Goal: Task Accomplishment & Management: Use online tool/utility

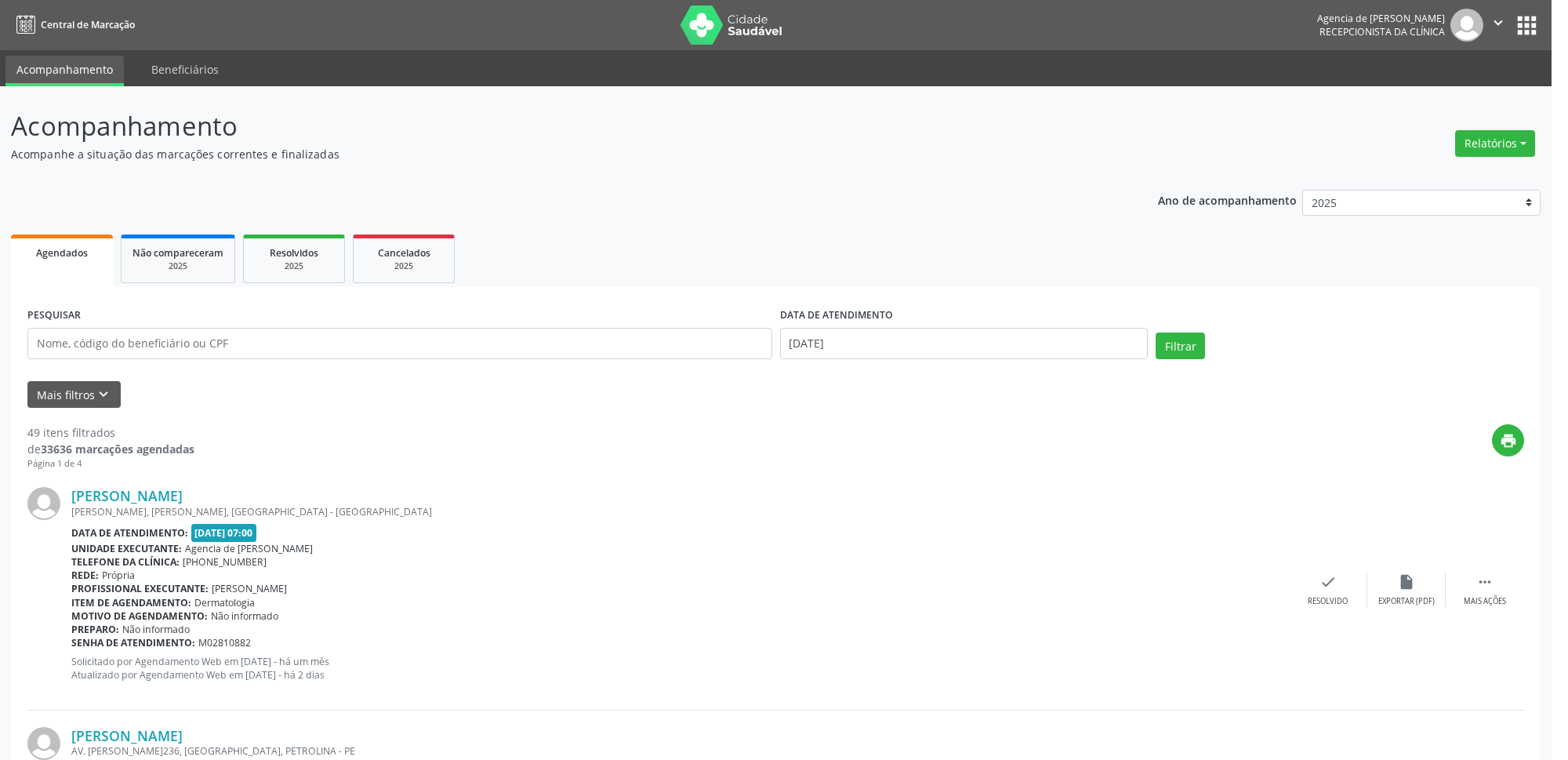
click at [167, 341] on div "Relatório de agendamentos × DATA DE AGENDAMENTO * [DATE] De ATÉ ESPECIALIDADE T…" at bounding box center [784, 380] width 1568 height 760
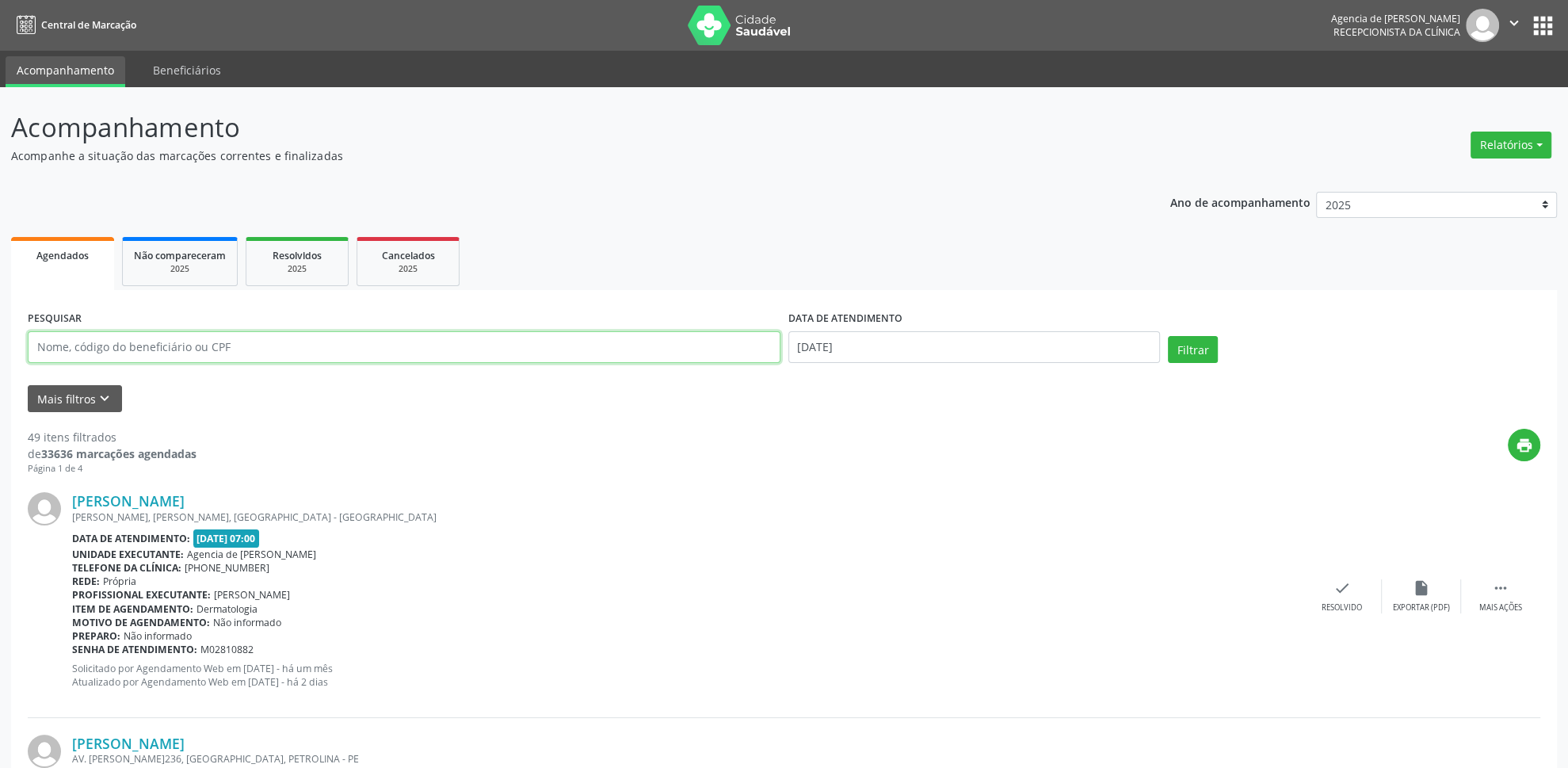
click at [171, 345] on input "text" at bounding box center [404, 346] width 753 height 31
type input "26948044468"
click at [944, 347] on input "[DATE]" at bounding box center [975, 346] width 373 height 31
click at [971, 429] on span "1" at bounding box center [979, 430] width 31 height 31
type input "[DATE]"
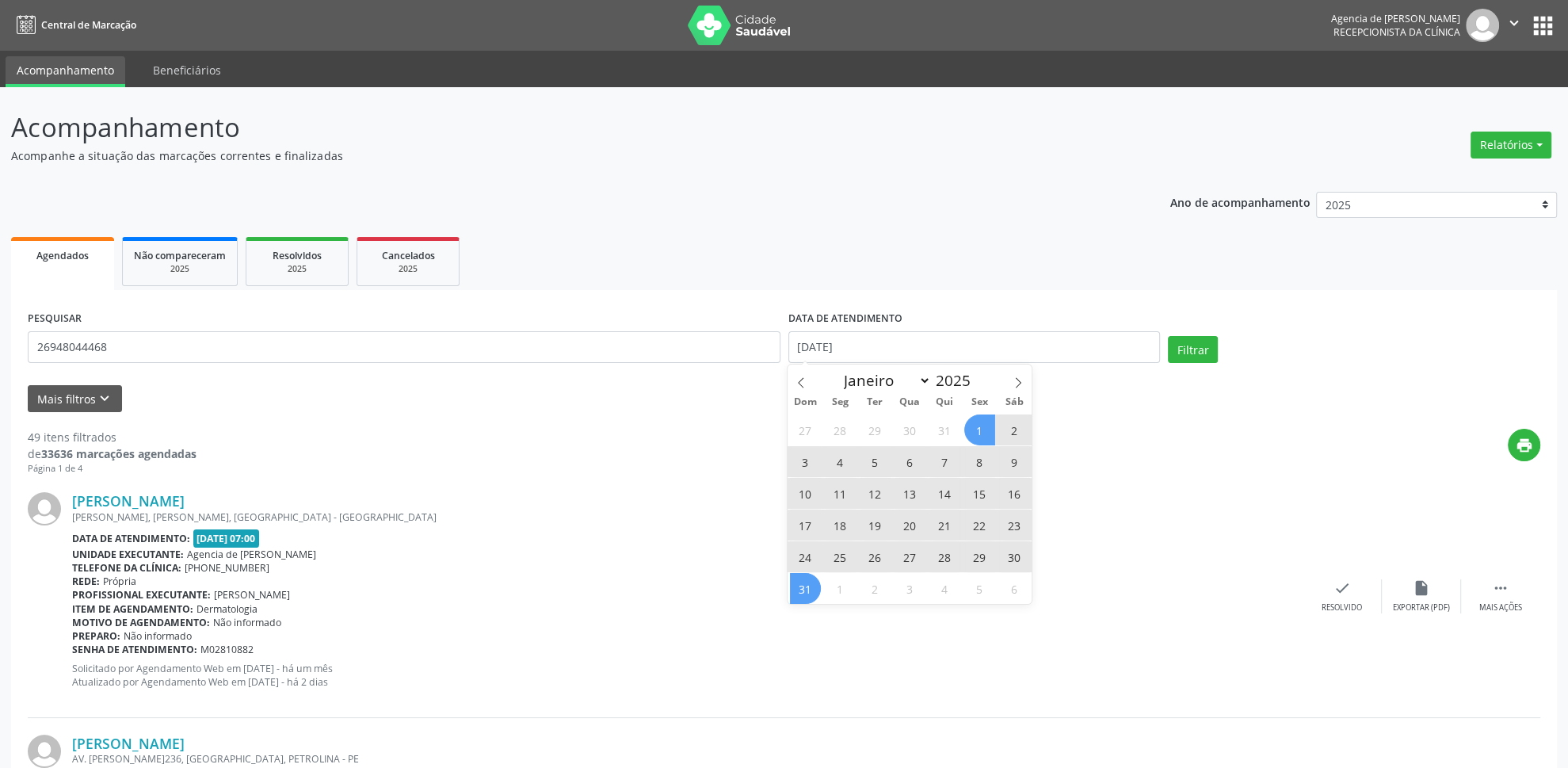
click at [803, 598] on span "31" at bounding box center [805, 588] width 31 height 31
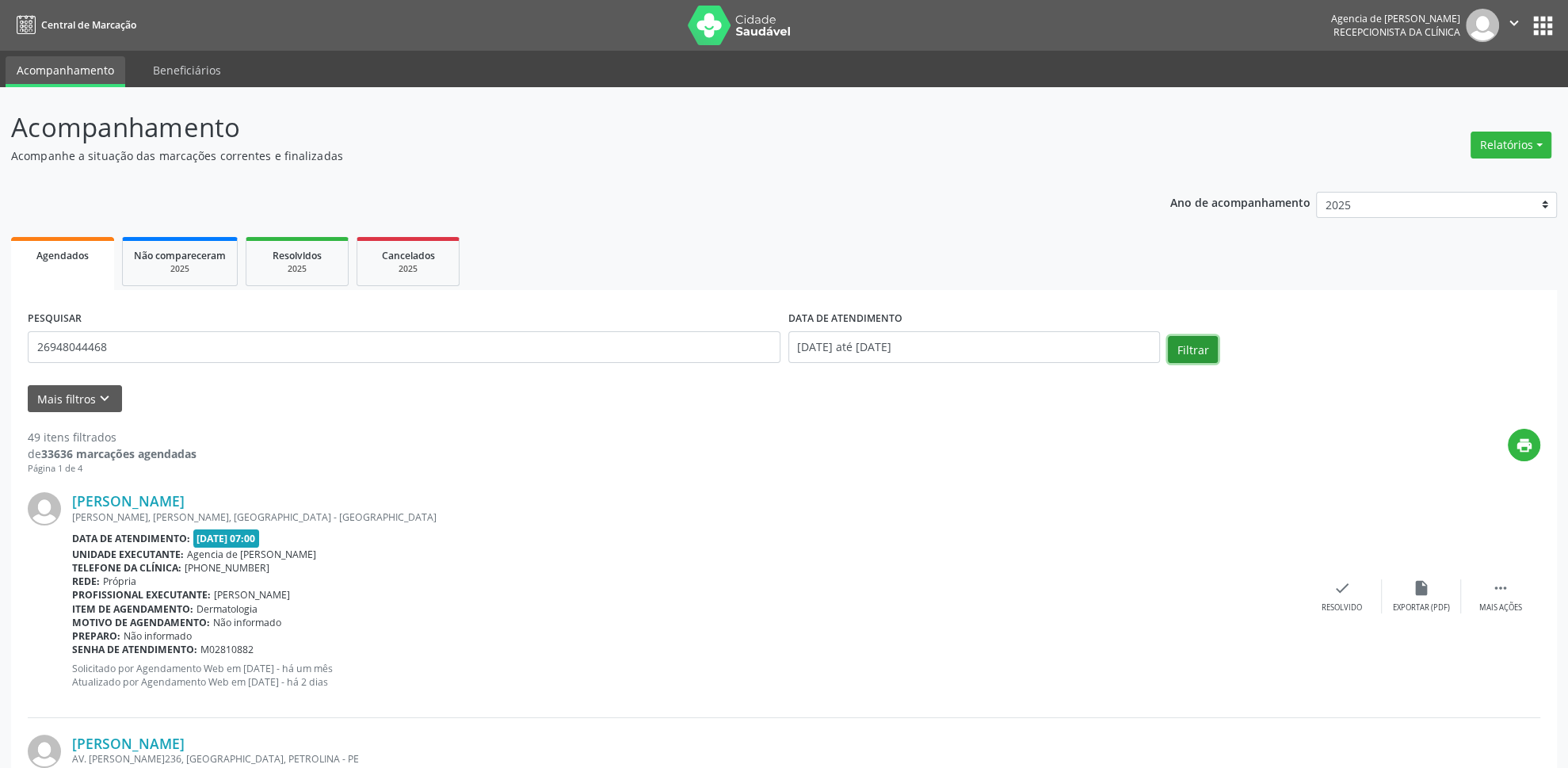
click at [1205, 345] on button "Filtrar" at bounding box center [1192, 349] width 50 height 27
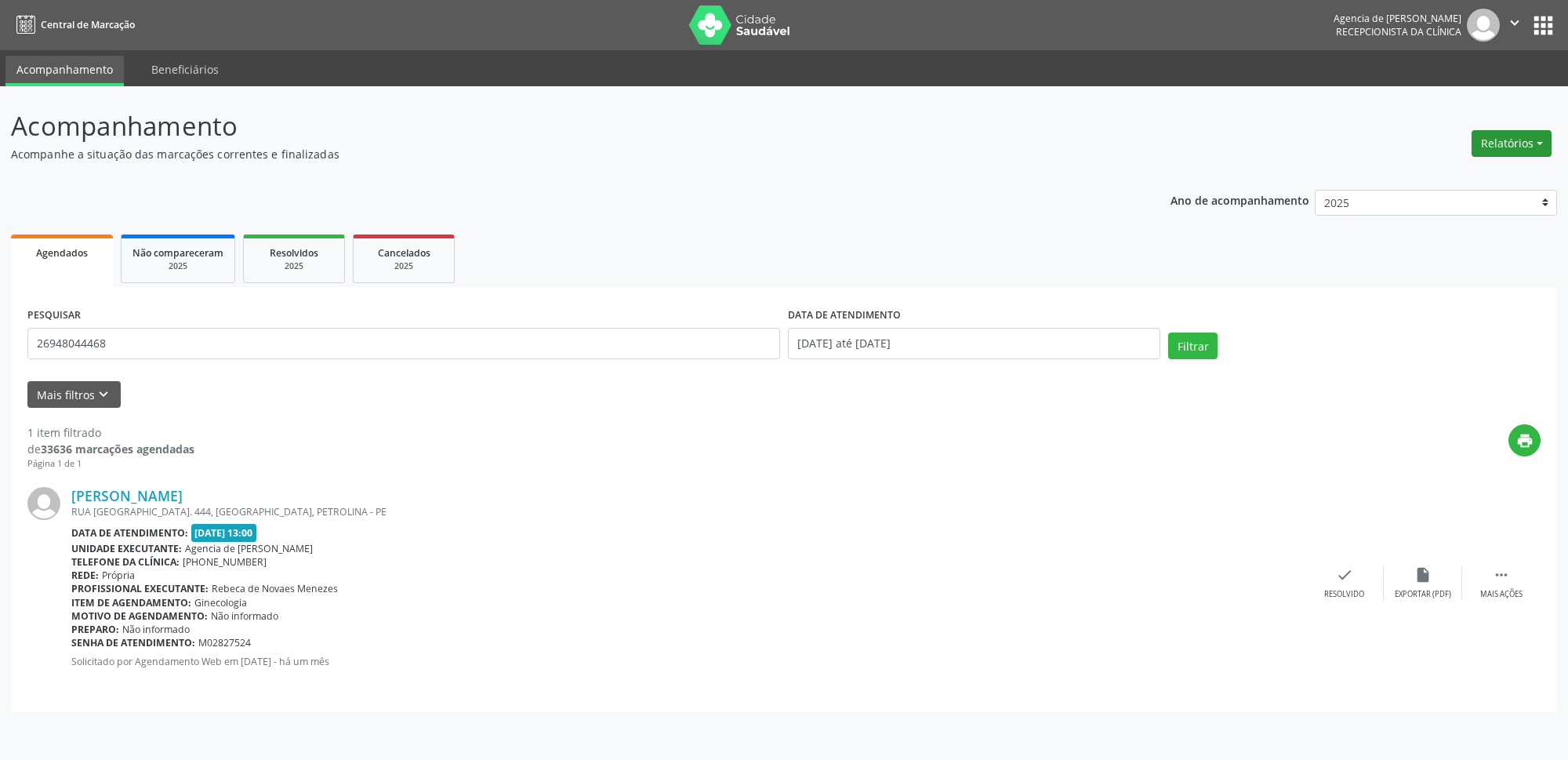
click at [1533, 141] on button "Relatórios" at bounding box center [1511, 143] width 80 height 26
click at [1405, 181] on link "Agendamentos" at bounding box center [1468, 178] width 168 height 22
select select "7"
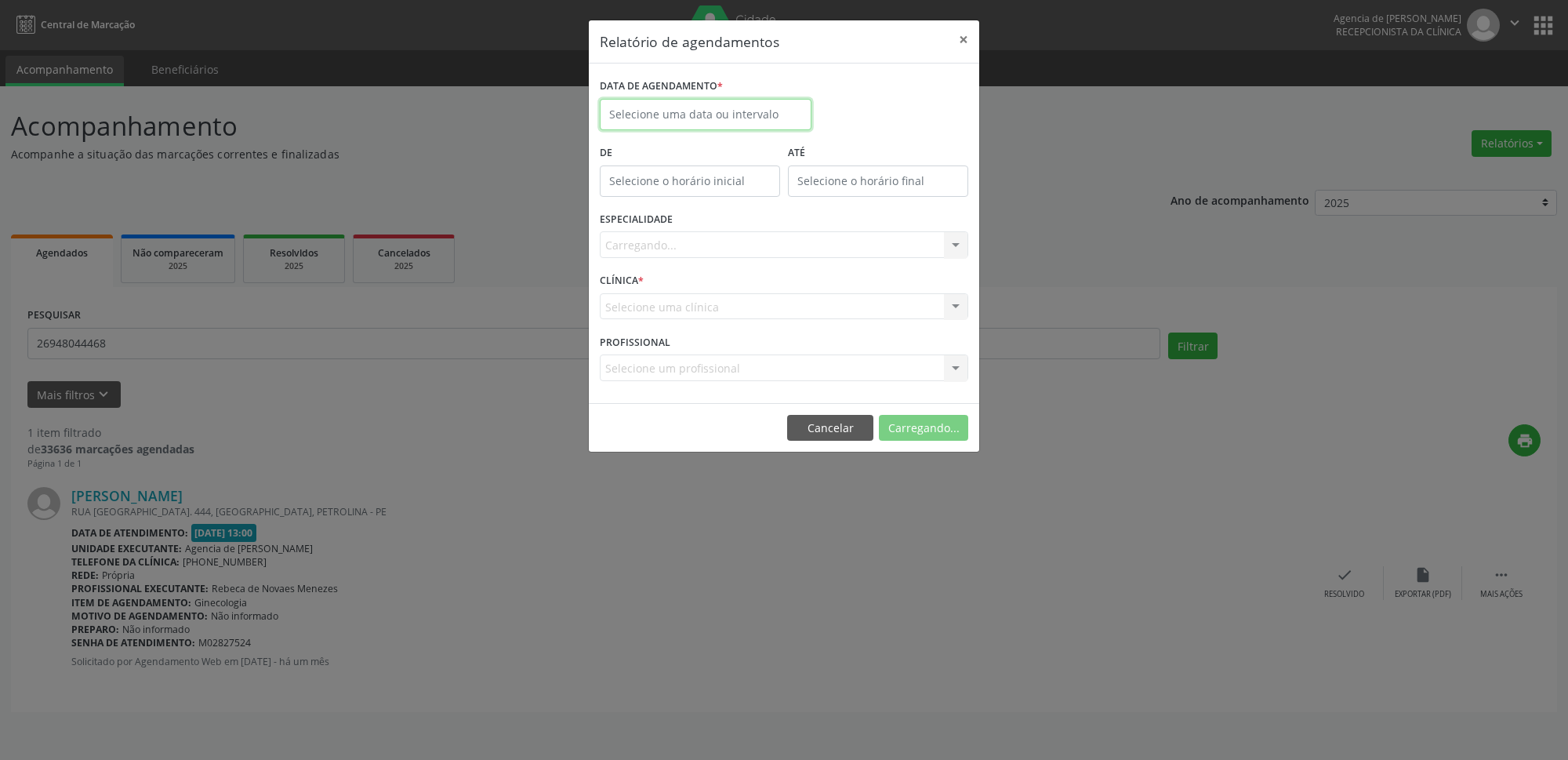
click at [720, 120] on input "text" at bounding box center [705, 114] width 212 height 31
click at [787, 313] on span "29" at bounding box center [789, 322] width 31 height 31
type input "[DATE]"
click at [757, 247] on div "Carregando... Todas as especialidades Alergologia Angiologia Arritmologia Cardi…" at bounding box center [784, 245] width 369 height 26
click at [753, 243] on div "Seleciona uma especialidade" at bounding box center [784, 245] width 369 height 26
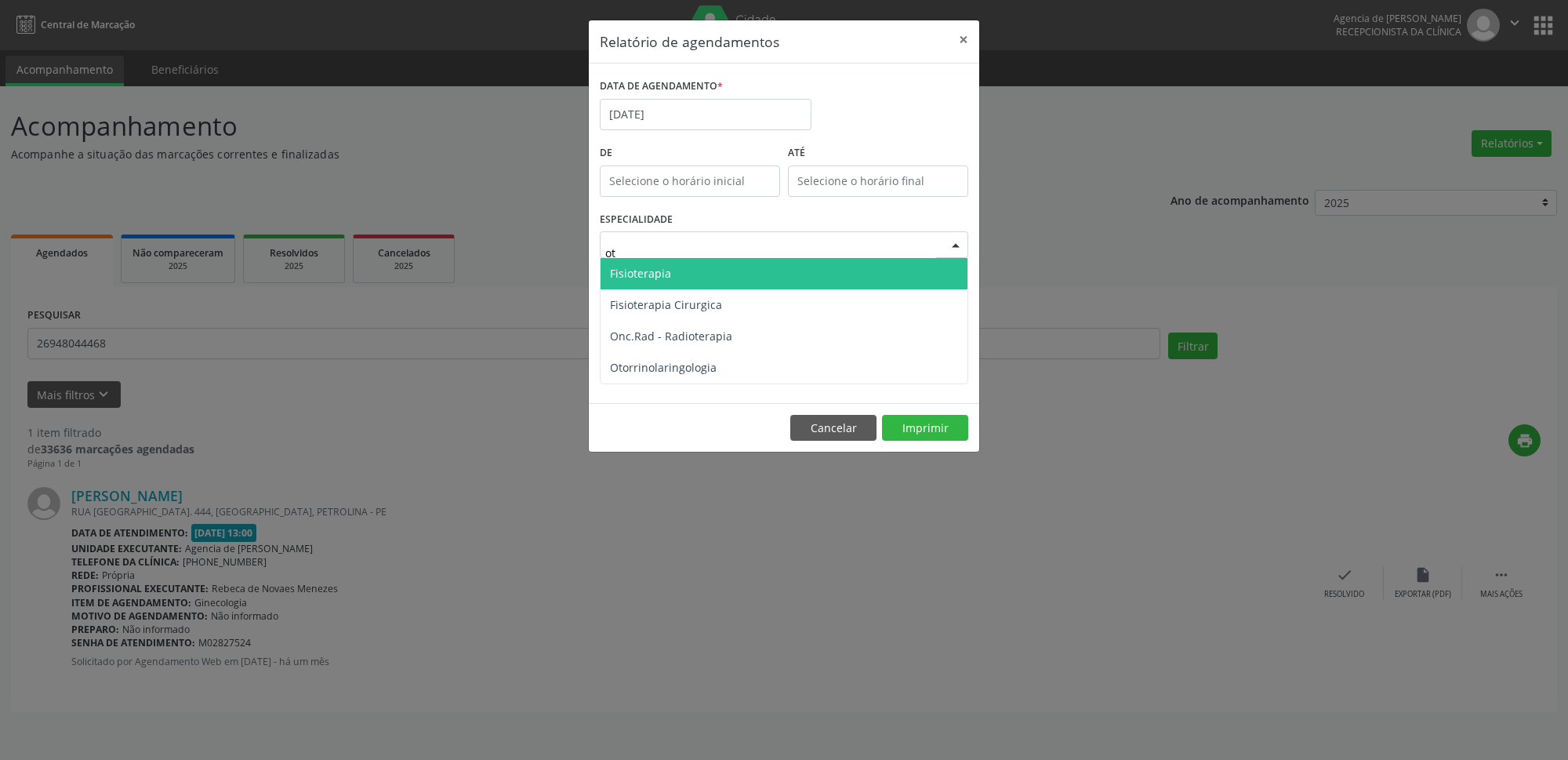
type input "ot"
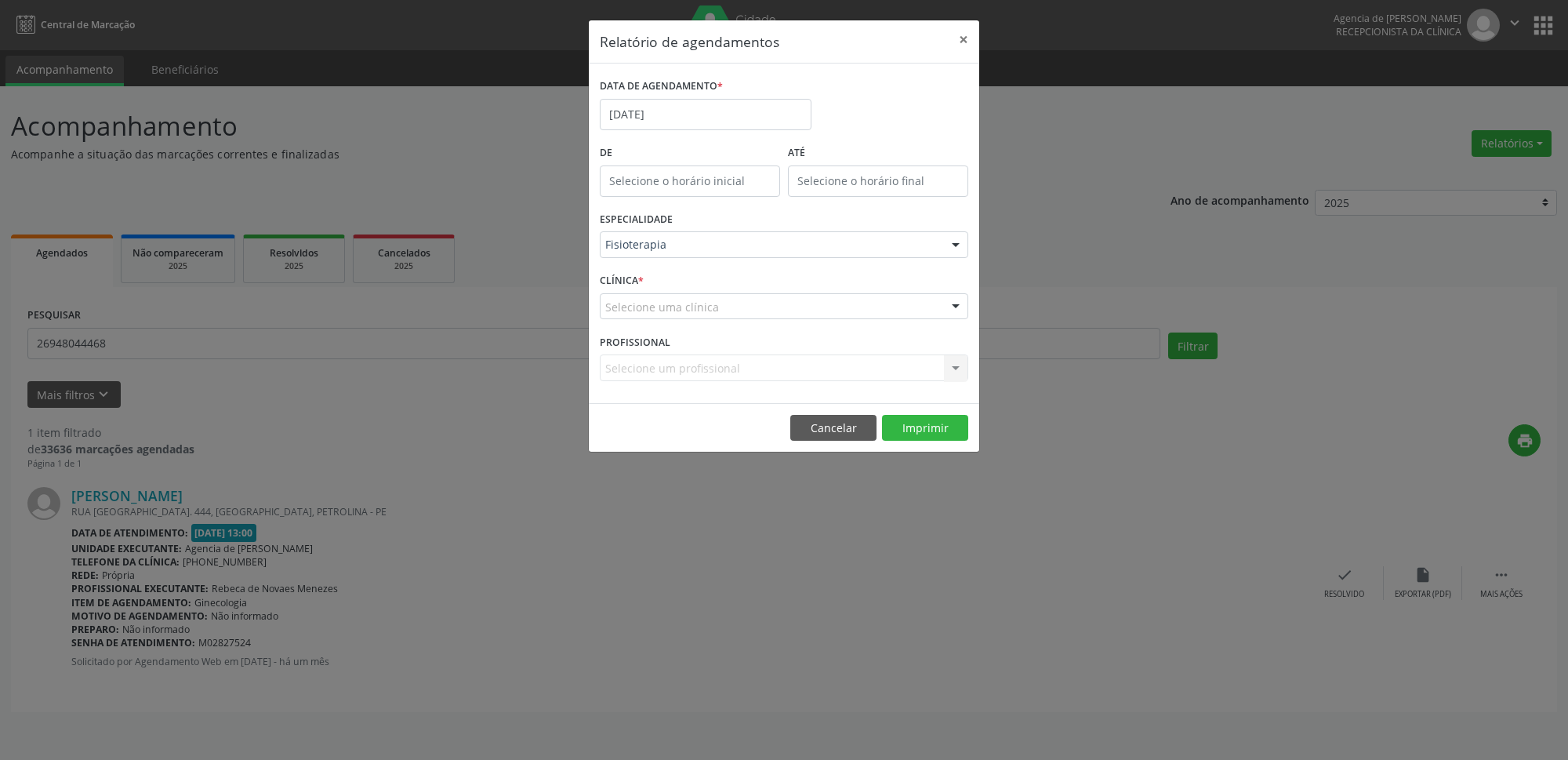
click at [761, 235] on div "Fisioterapia" at bounding box center [784, 245] width 369 height 26
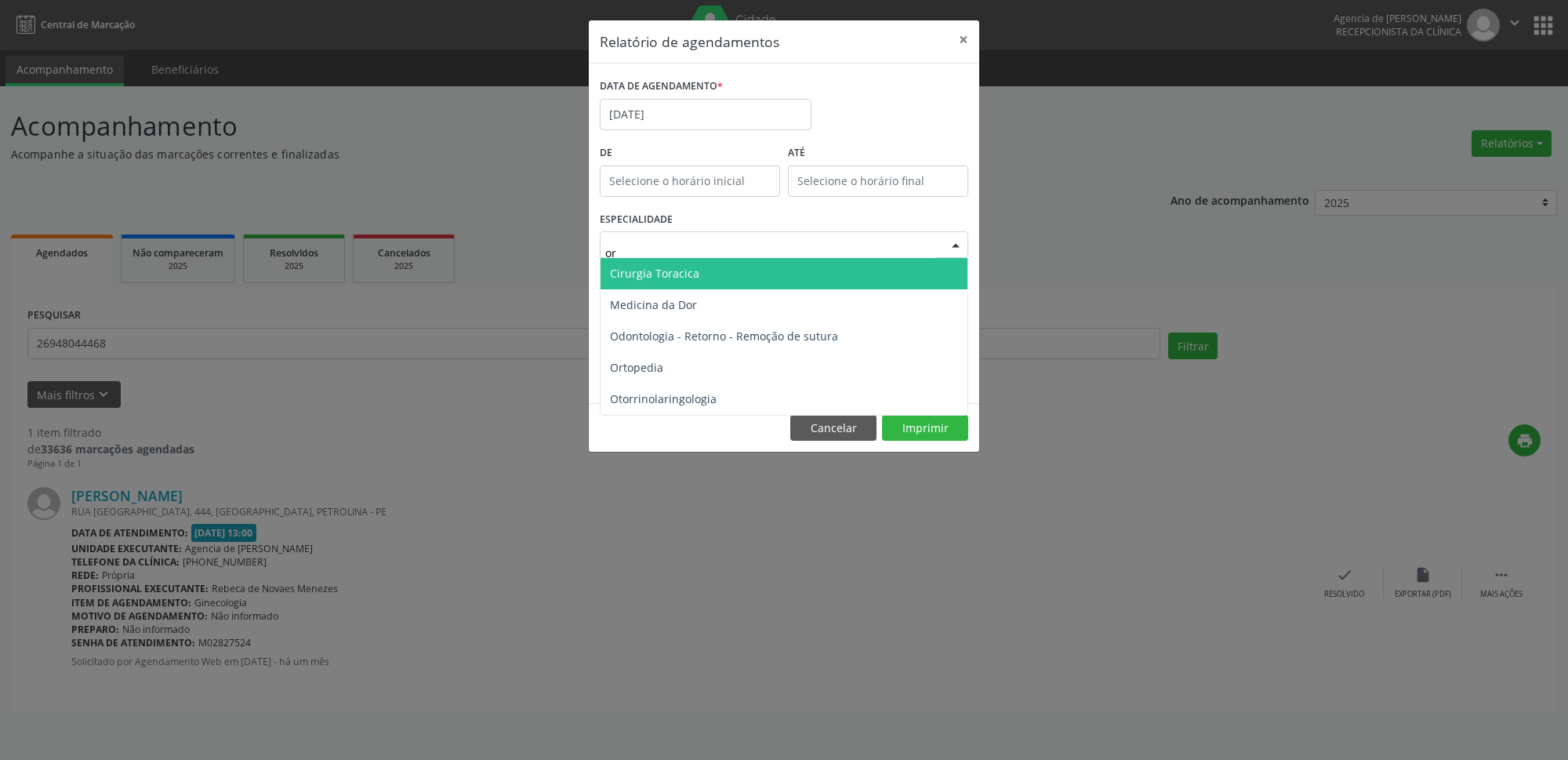
type input "ort"
click at [798, 269] on span "Ortopedia" at bounding box center [784, 273] width 367 height 31
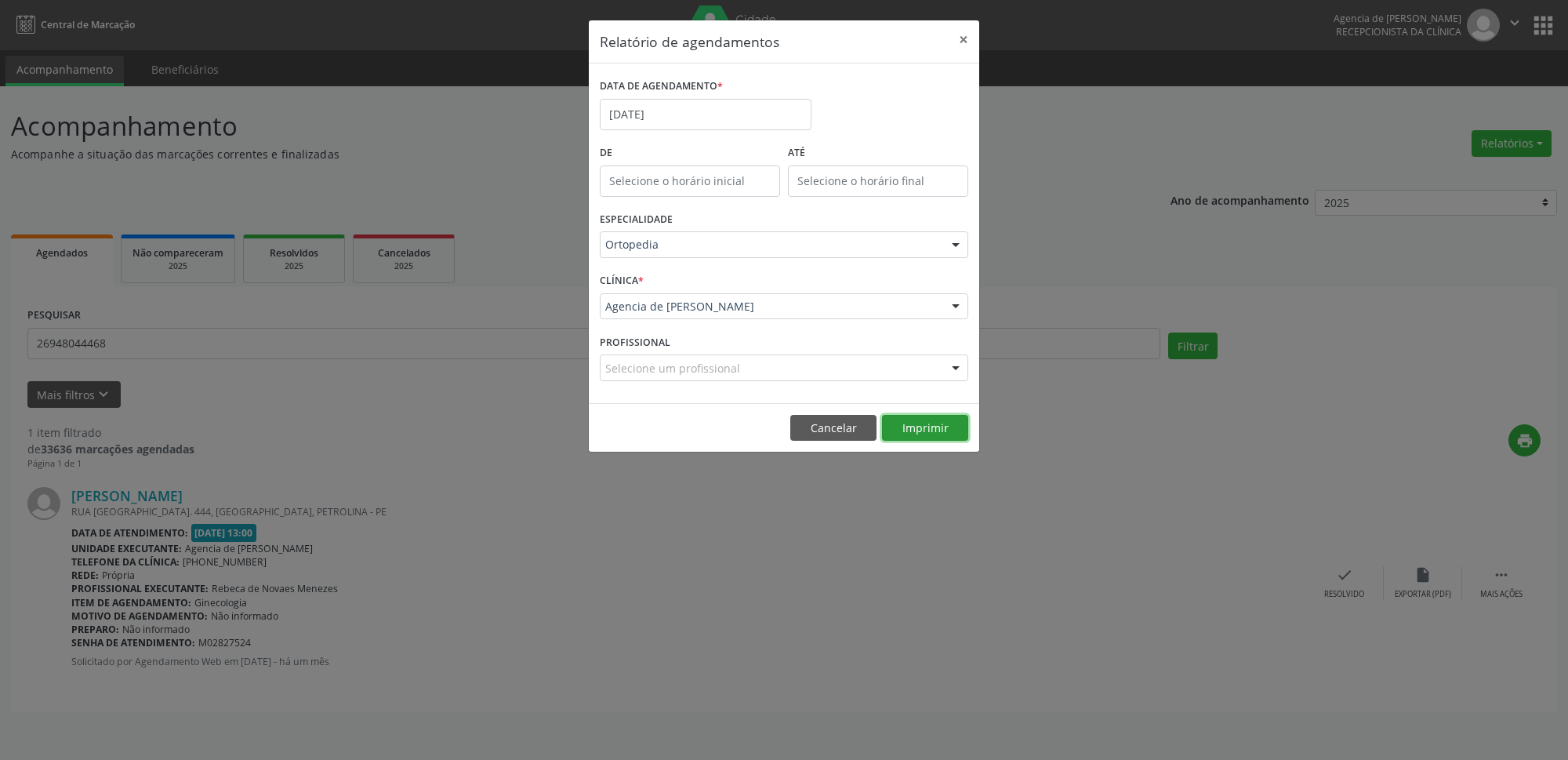
click at [916, 438] on button "Imprimir" at bounding box center [926, 428] width 87 height 26
